Goal: Task Accomplishment & Management: Manage account settings

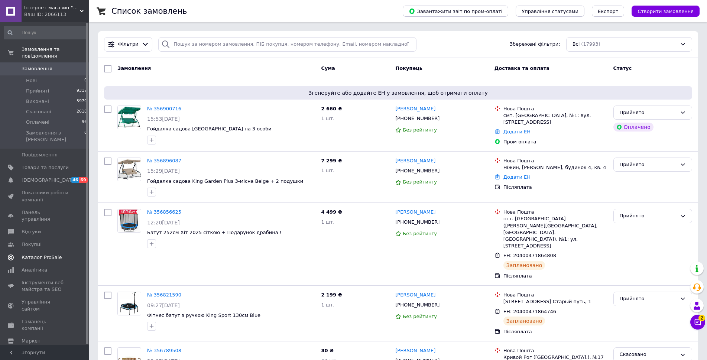
click at [44, 254] on span "Каталог ProSale" at bounding box center [42, 257] width 40 height 7
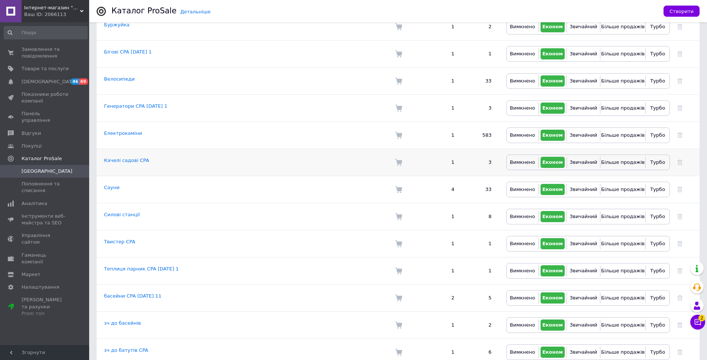
scroll to position [260, 0]
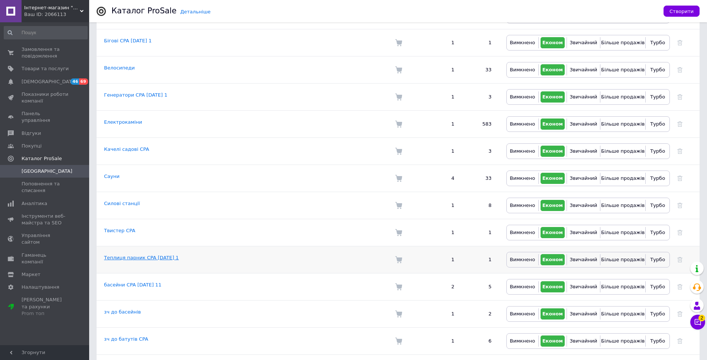
click at [152, 255] on link "Теплиця парник CPA [DATE] 1" at bounding box center [141, 258] width 75 height 6
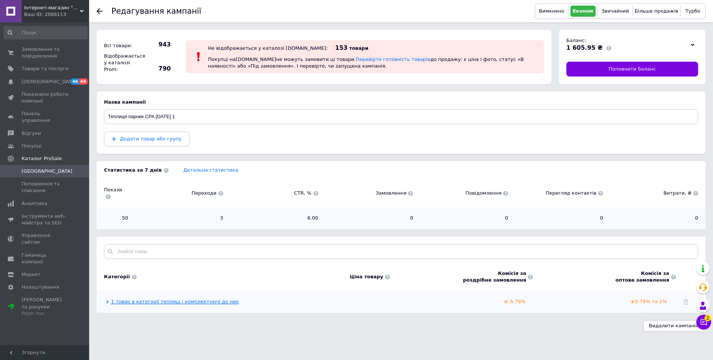
click at [165, 299] on link "1 товар в категорії теплиці і комплектуючі до них" at bounding box center [175, 302] width 128 height 6
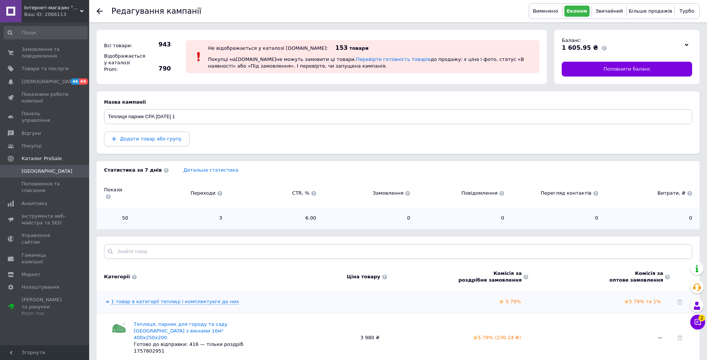
scroll to position [15, 0]
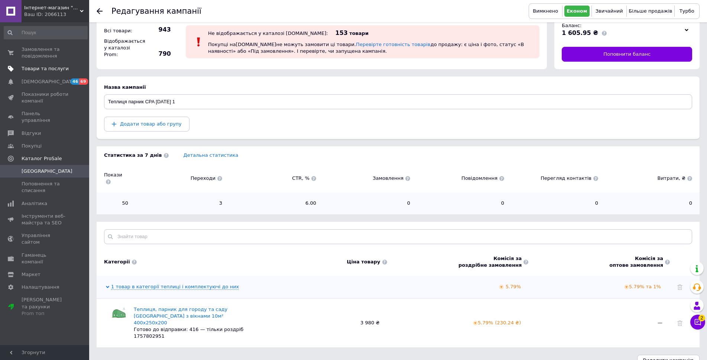
click at [48, 69] on span "Товари та послуги" at bounding box center [45, 68] width 47 height 7
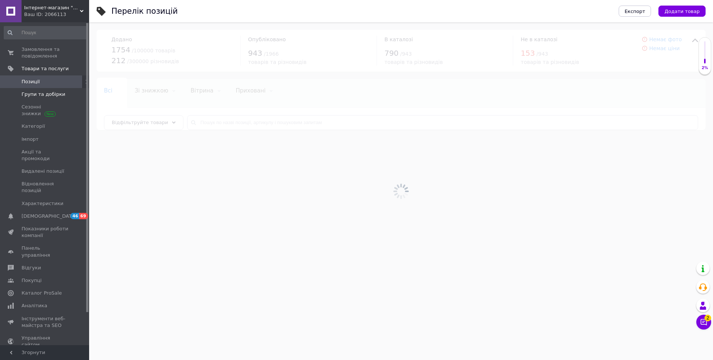
click at [52, 94] on span "Групи та добірки" at bounding box center [44, 94] width 44 height 7
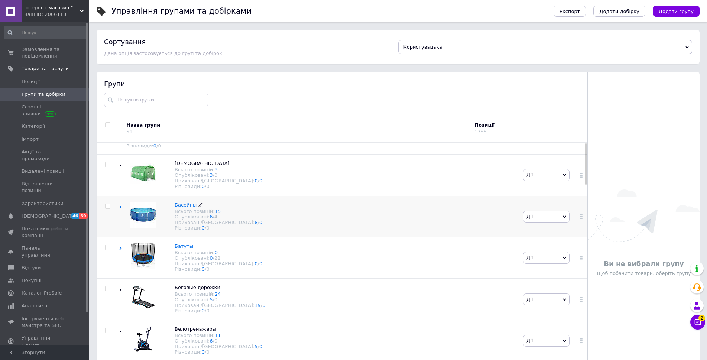
scroll to position [37, 0]
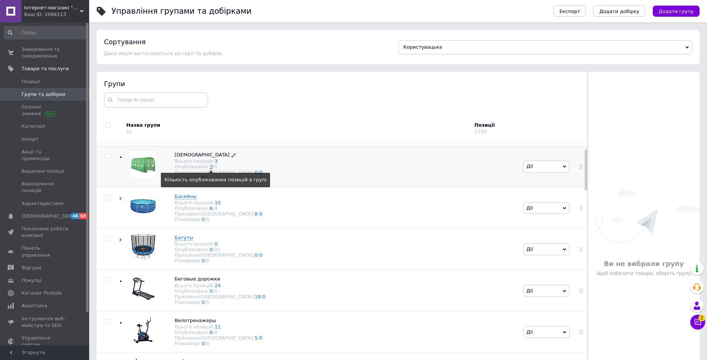
click at [209, 169] on link "3" at bounding box center [210, 167] width 3 height 6
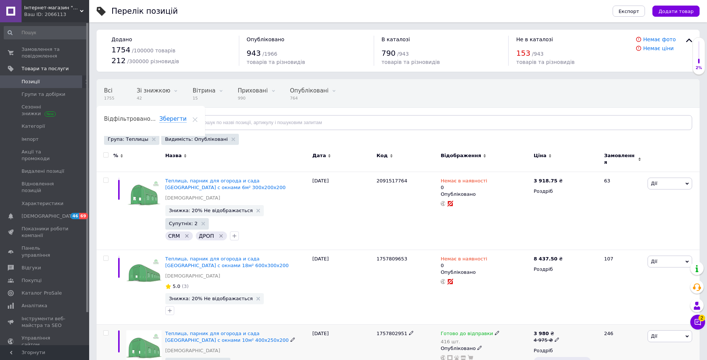
click at [554, 337] on icon at bounding box center [556, 339] width 4 height 4
click at [572, 321] on input "4975" at bounding box center [591, 328] width 56 height 15
type input "4725"
click at [531, 280] on div "Немає в наявності 0 Опубліковано" at bounding box center [485, 287] width 93 height 75
